Goal: Information Seeking & Learning: Learn about a topic

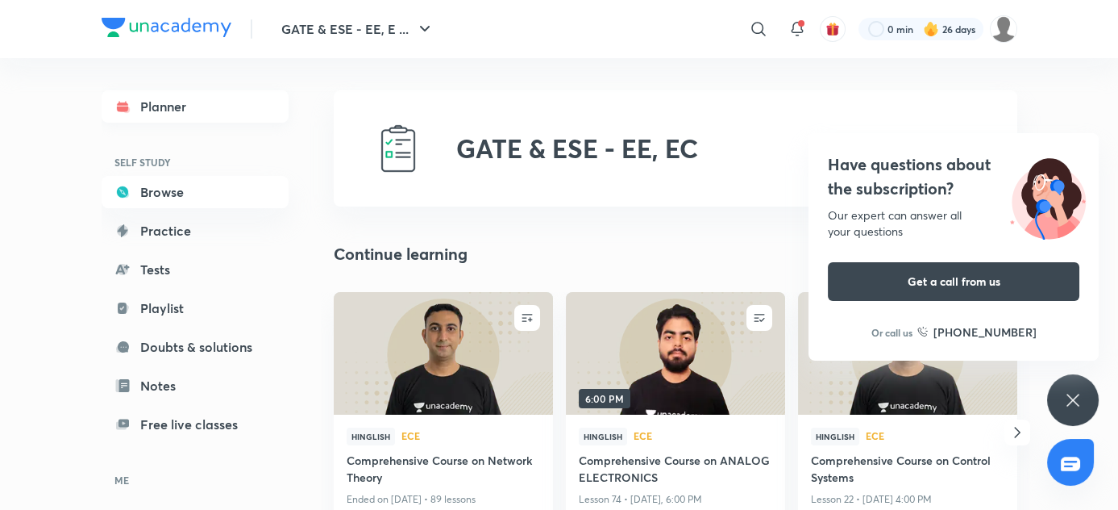
click at [105, 104] on link "Planner" at bounding box center [195, 106] width 187 height 32
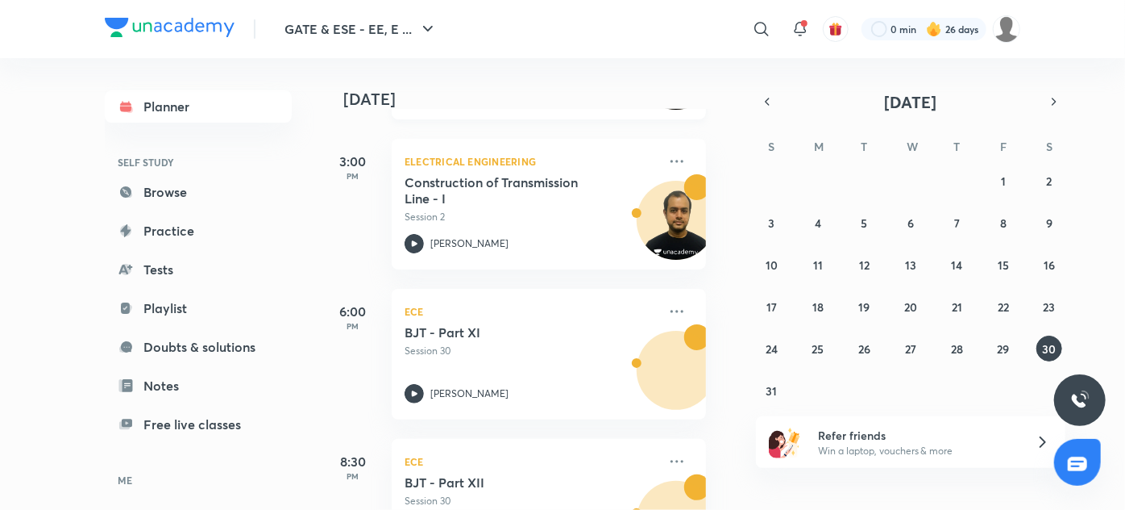
scroll to position [362, 16]
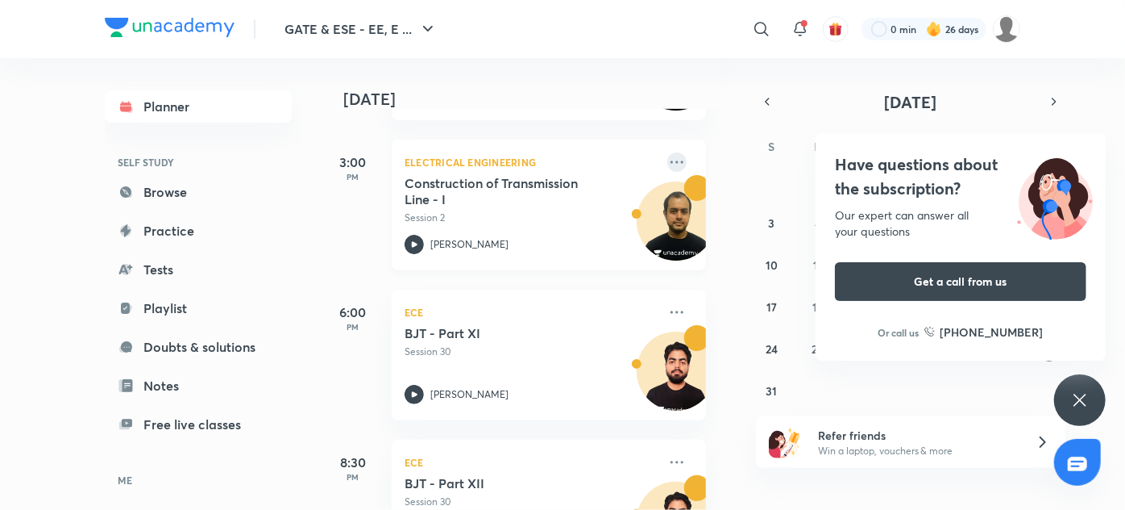
click at [668, 156] on icon at bounding box center [677, 161] width 19 height 19
click at [343, 210] on div "3:00 PM" at bounding box center [353, 204] width 64 height 131
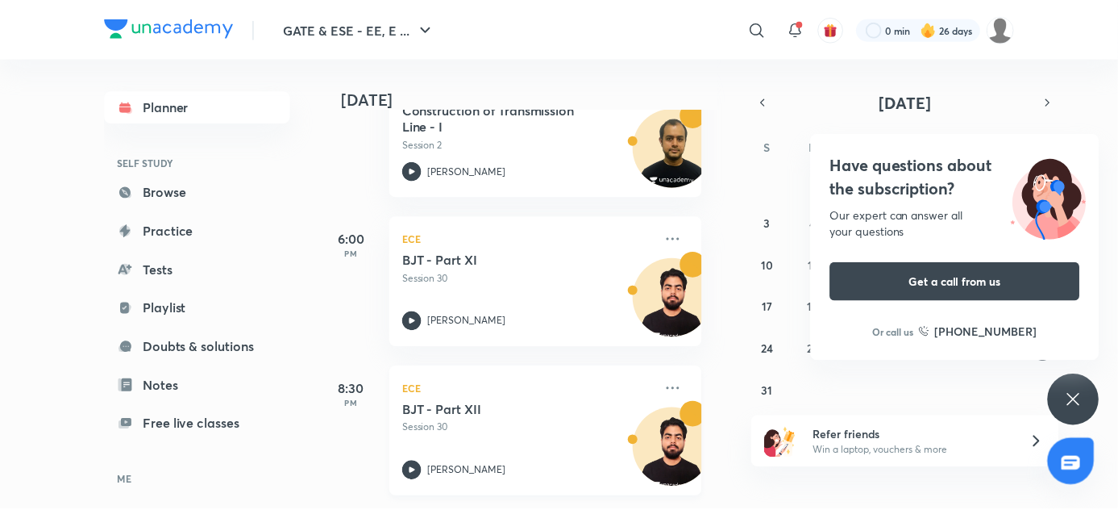
scroll to position [443, 16]
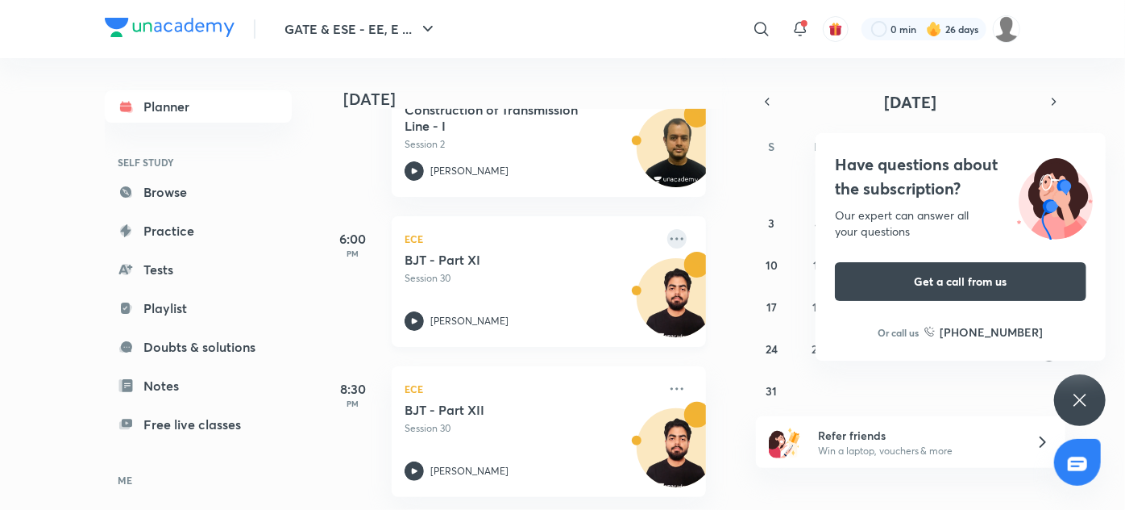
click at [668, 231] on icon at bounding box center [677, 238] width 19 height 19
click at [746, 302] on p "Go to course page" at bounding box center [789, 301] width 111 height 17
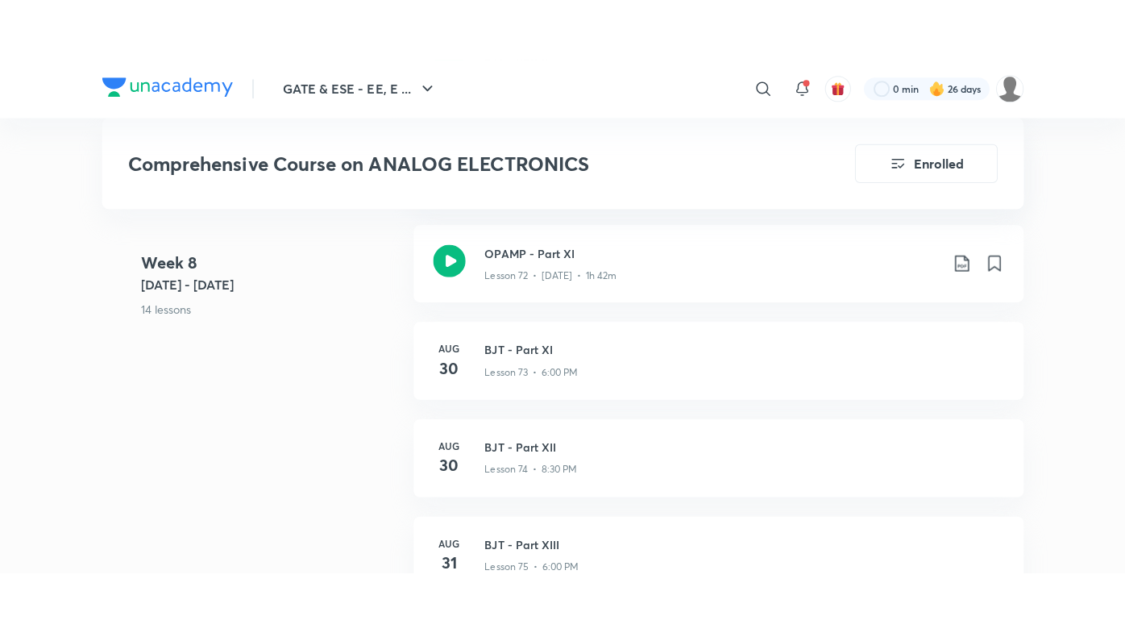
scroll to position [8367, 0]
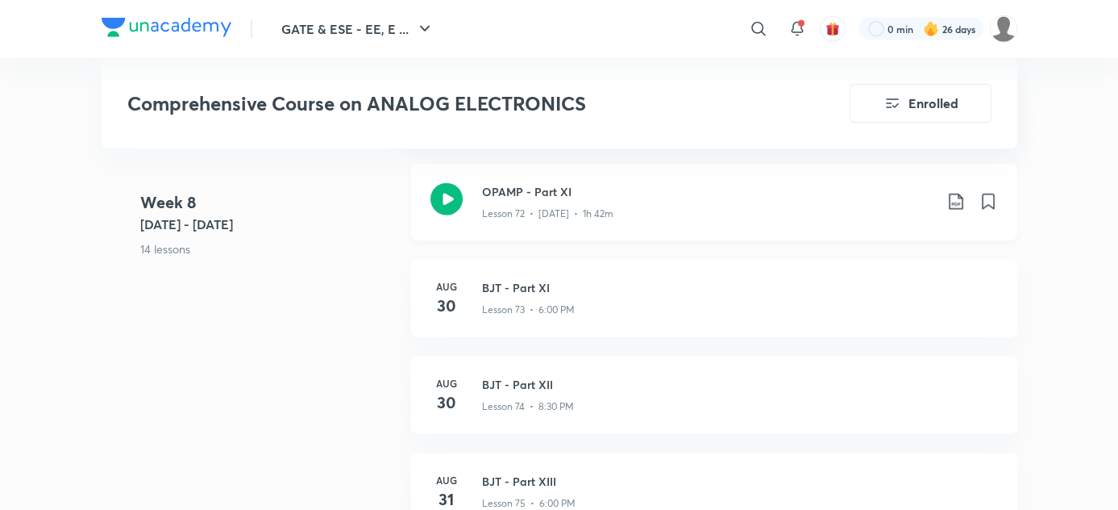
click at [958, 195] on icon at bounding box center [956, 201] width 14 height 16
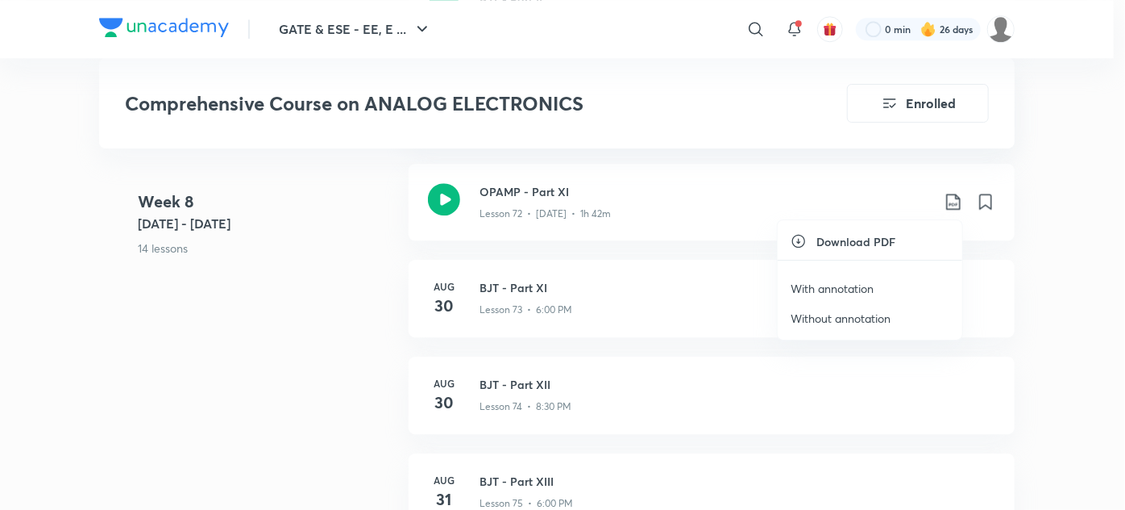
click at [671, 226] on div at bounding box center [562, 255] width 1125 height 510
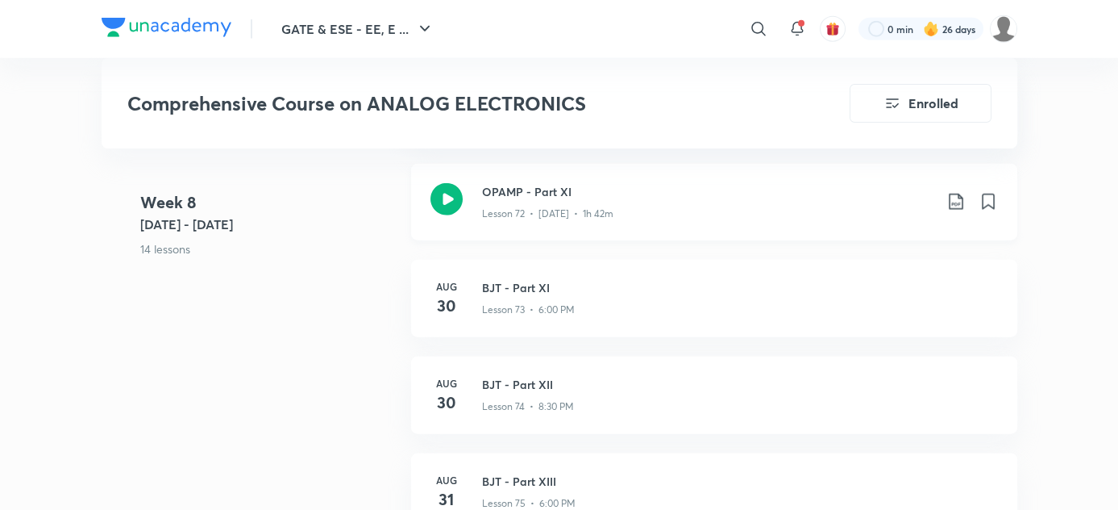
click at [657, 218] on div "Lesson 72 • [DATE] • 1h 42m" at bounding box center [707, 210] width 451 height 21
click at [571, 223] on div "OPAMP - Part XI Lesson 72 • [DATE] • 1h 42m" at bounding box center [714, 202] width 606 height 77
